Goal: Use online tool/utility: Utilize a website feature to perform a specific function

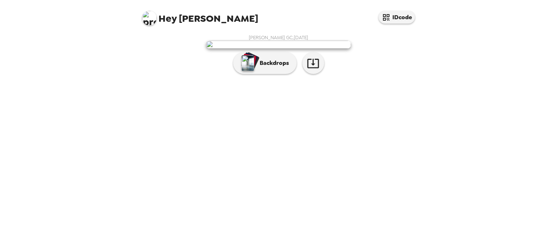
scroll to position [10, 0]
click at [263, 67] on p "Backdrops" at bounding box center [272, 63] width 33 height 9
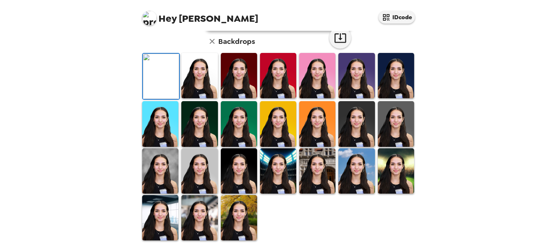
scroll to position [187, 0]
click at [212, 227] on img at bounding box center [199, 217] width 36 height 45
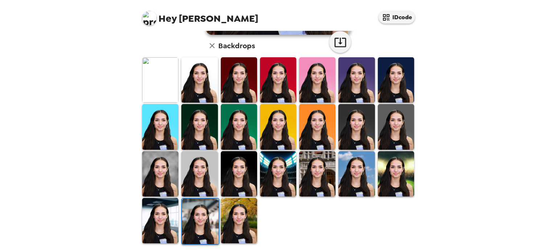
click at [234, 229] on img at bounding box center [239, 220] width 36 height 45
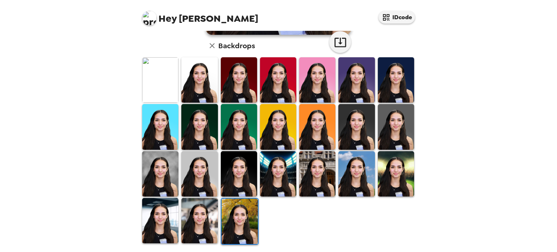
click at [153, 210] on img at bounding box center [160, 220] width 36 height 45
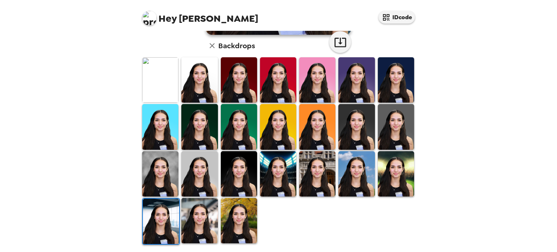
click at [162, 86] on img at bounding box center [160, 79] width 36 height 45
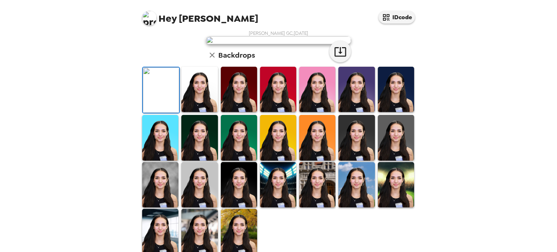
scroll to position [1, 0]
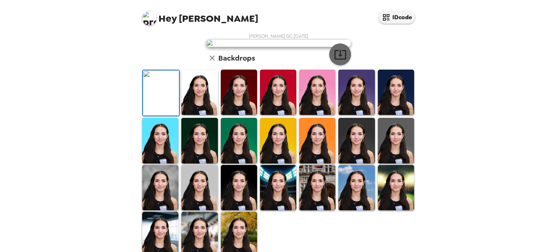
click at [332, 65] on button "button" at bounding box center [340, 55] width 22 height 22
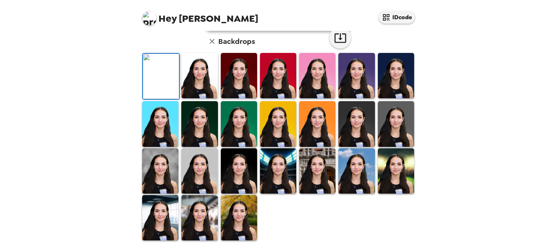
click at [199, 223] on img at bounding box center [199, 217] width 36 height 45
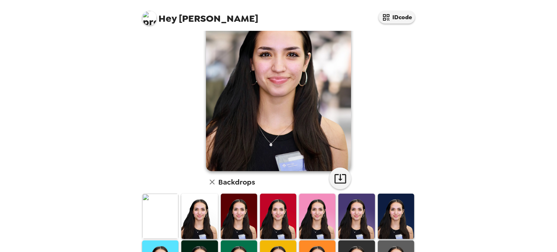
scroll to position [0, 0]
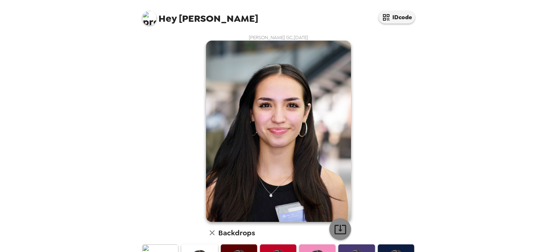
click at [335, 231] on icon "button" at bounding box center [340, 229] width 13 height 13
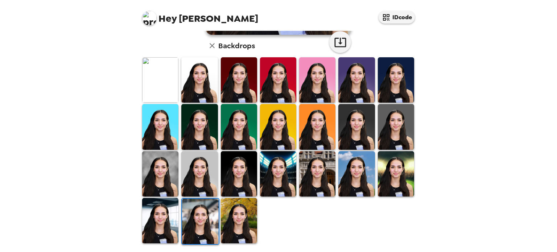
click at [236, 213] on img at bounding box center [239, 220] width 36 height 45
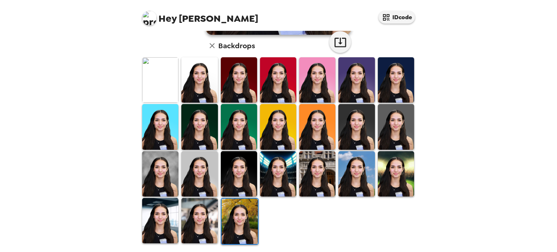
scroll to position [0, 0]
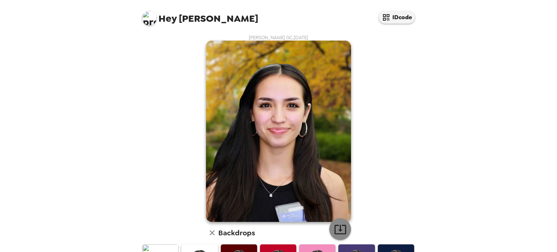
click at [332, 238] on button "button" at bounding box center [340, 229] width 22 height 22
